Goal: Task Accomplishment & Management: Use online tool/utility

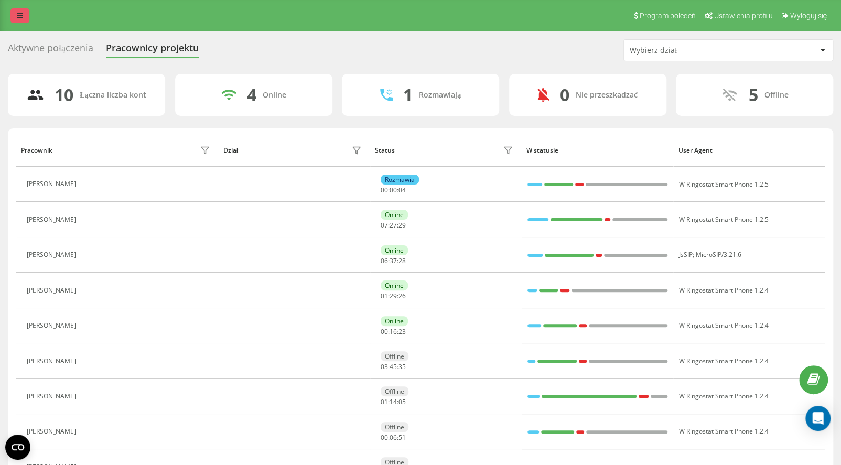
click at [14, 14] on link at bounding box center [19, 15] width 19 height 15
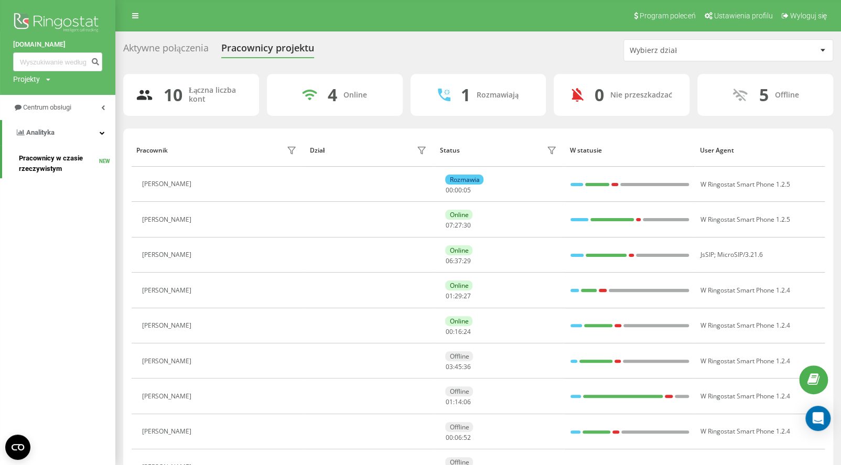
click at [43, 162] on span "Pracownicy w czasie rzeczywistym" at bounding box center [59, 163] width 80 height 21
click at [48, 111] on span "Centrum obsługi" at bounding box center [48, 107] width 50 height 8
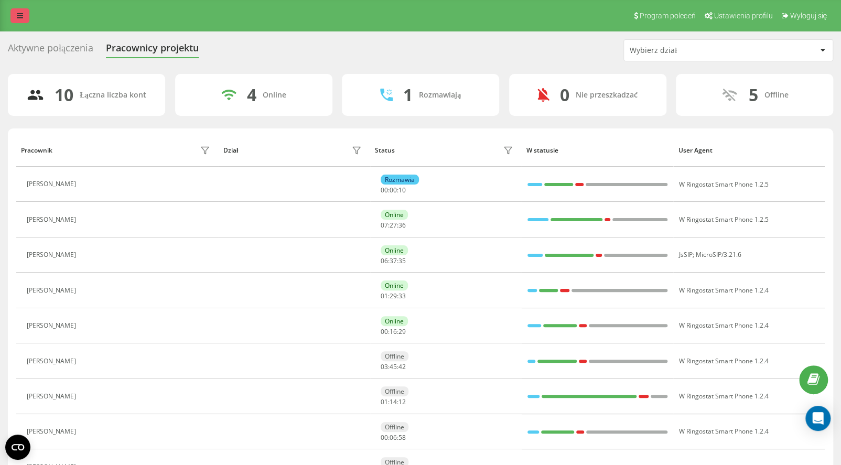
click at [25, 10] on link at bounding box center [19, 15] width 19 height 15
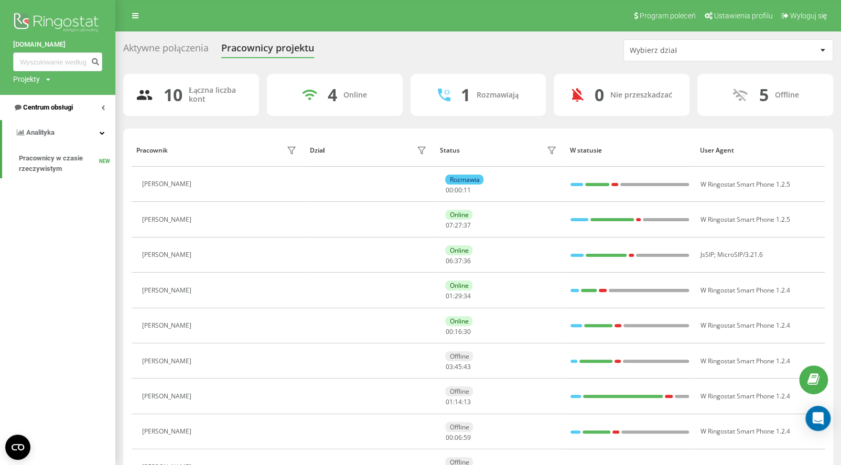
click at [39, 110] on span "Centrum obsługi" at bounding box center [48, 107] width 50 height 8
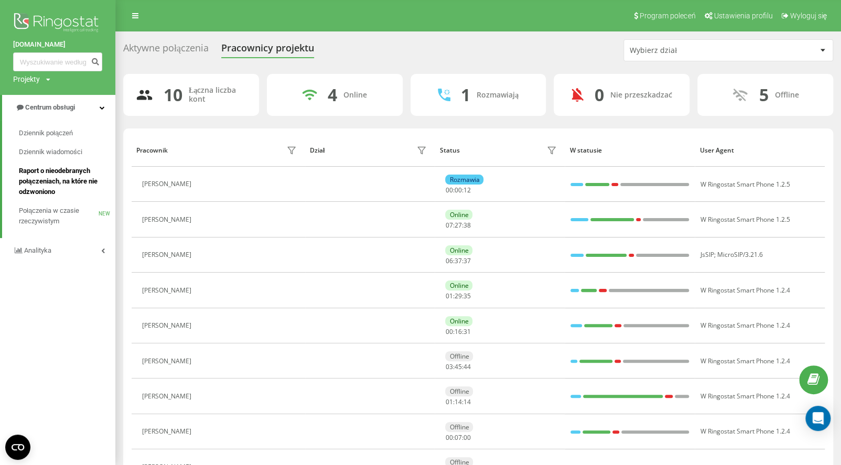
click at [60, 178] on span "Raport o nieodebranych połączeniach, na które nie odzwoniono" at bounding box center [64, 181] width 91 height 31
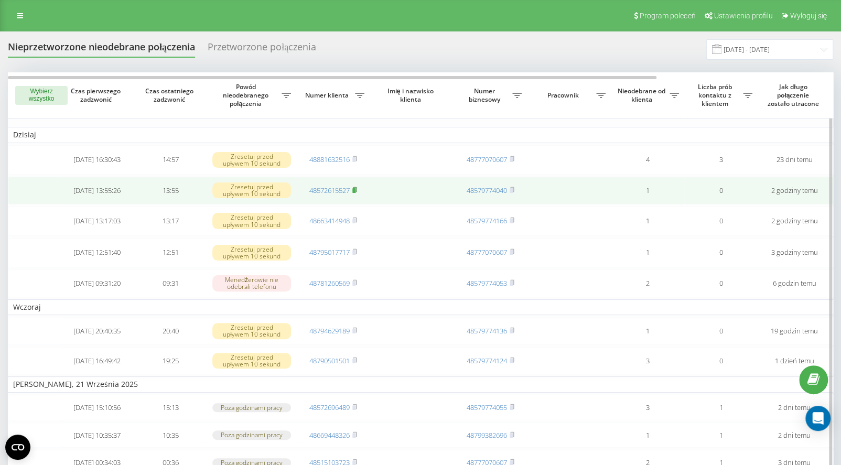
click at [356, 188] on icon at bounding box center [354, 190] width 5 height 6
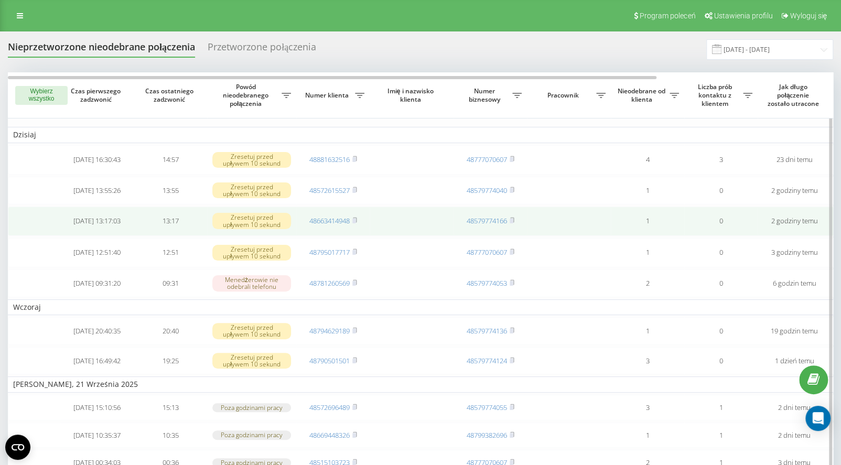
click at [358, 220] on td "48663414948" at bounding box center [332, 220] width 73 height 29
click at [355, 219] on rect at bounding box center [353, 221] width 3 height 5
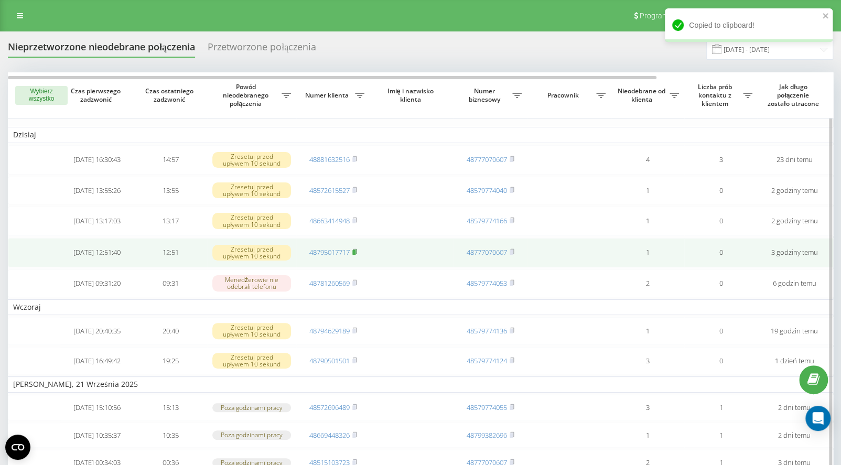
click at [356, 252] on icon at bounding box center [355, 251] width 4 height 5
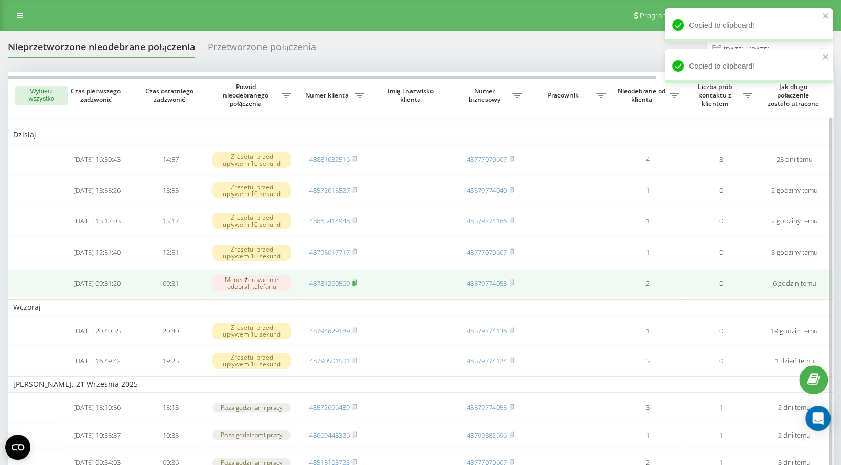
click at [357, 283] on icon at bounding box center [354, 282] width 5 height 6
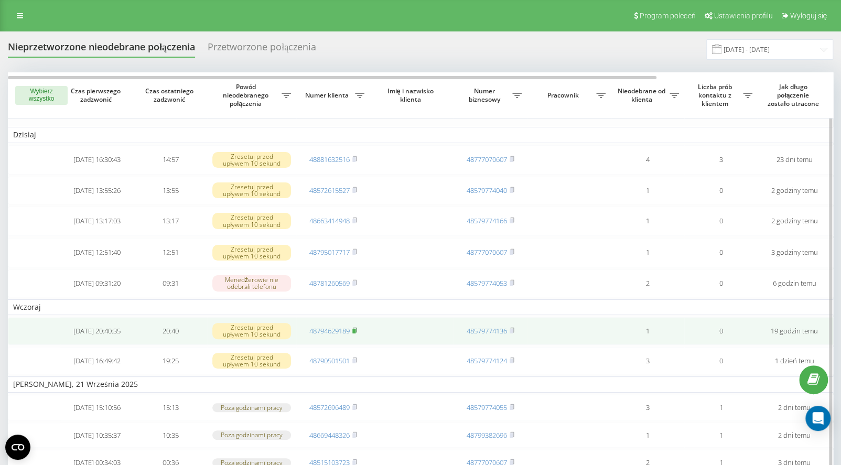
click at [354, 330] on rect at bounding box center [353, 331] width 3 height 5
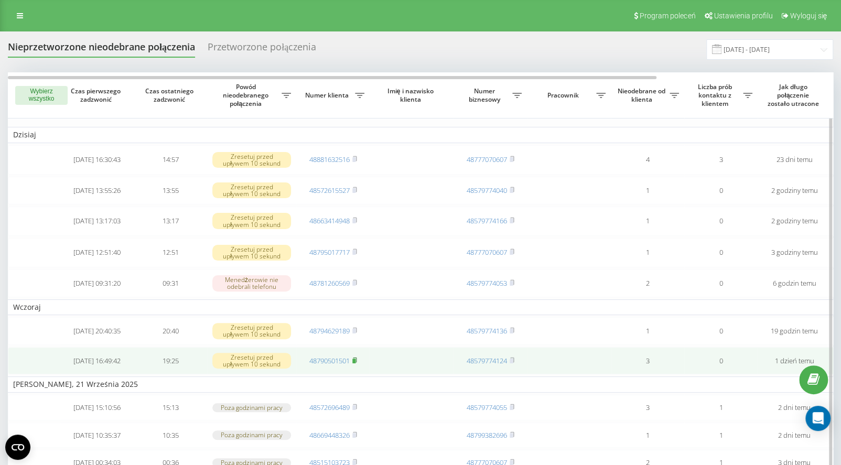
click at [356, 361] on icon at bounding box center [355, 359] width 4 height 5
